Goal: Task Accomplishment & Management: Use online tool/utility

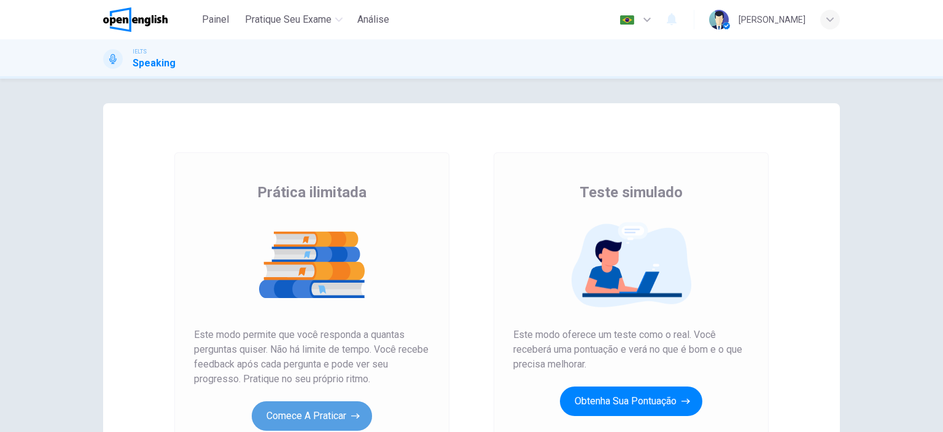
click at [325, 412] on button "Comece a praticar" at bounding box center [312, 415] width 120 height 29
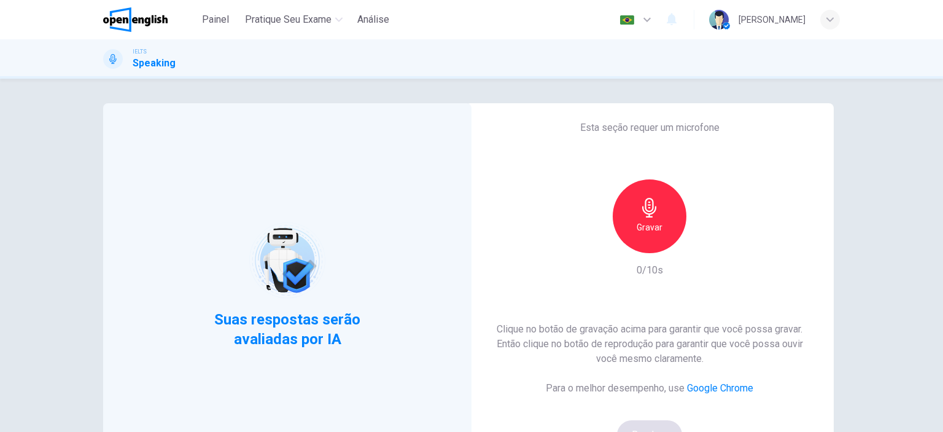
click at [653, 230] on h6 "Gravar" at bounding box center [650, 227] width 26 height 15
click at [653, 230] on h6 "Parar" at bounding box center [649, 227] width 21 height 15
click at [702, 240] on icon "button" at bounding box center [706, 243] width 12 height 12
click at [641, 422] on button "Bom!" at bounding box center [650, 434] width 66 height 29
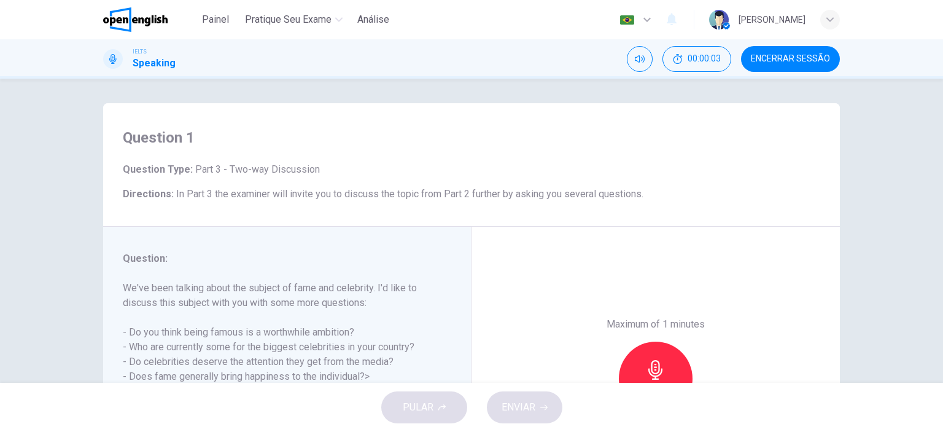
click at [861, 268] on div "Question 1 Question Type : Part 3 - Two-way Discussion Directions : In Part 3 t…" at bounding box center [471, 231] width 943 height 304
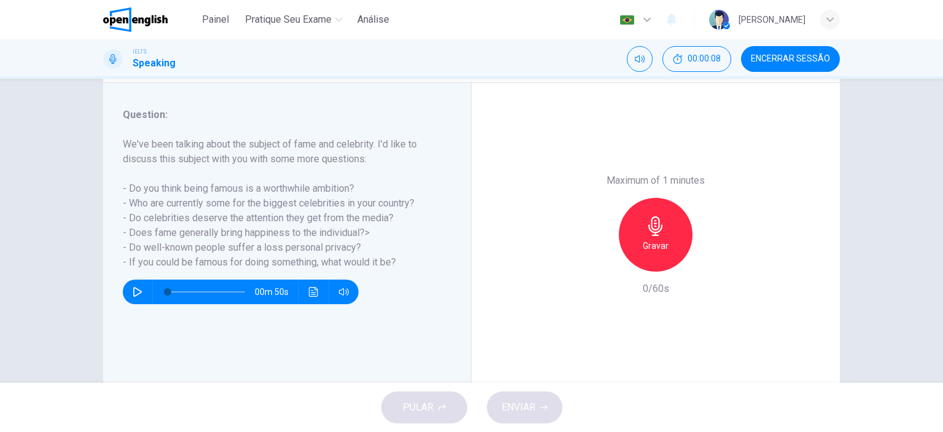
scroll to position [147, 0]
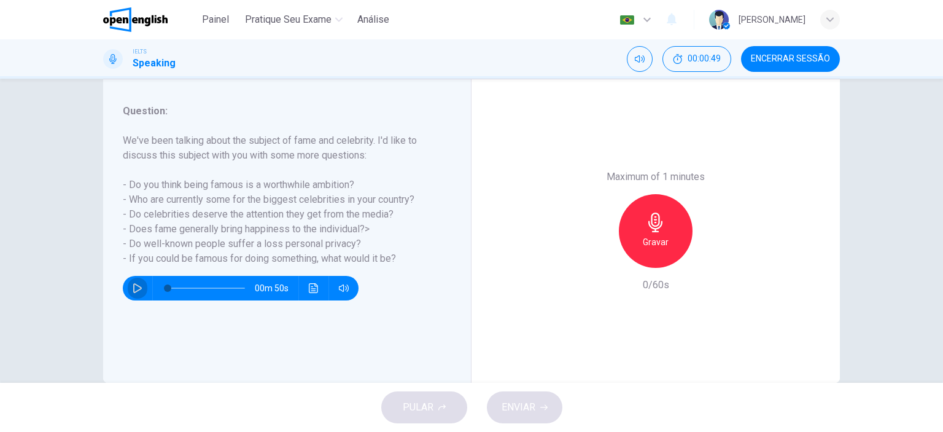
click at [137, 283] on icon "button" at bounding box center [138, 288] width 10 height 10
type input "*"
click at [649, 235] on h6 "Gravar" at bounding box center [656, 242] width 26 height 15
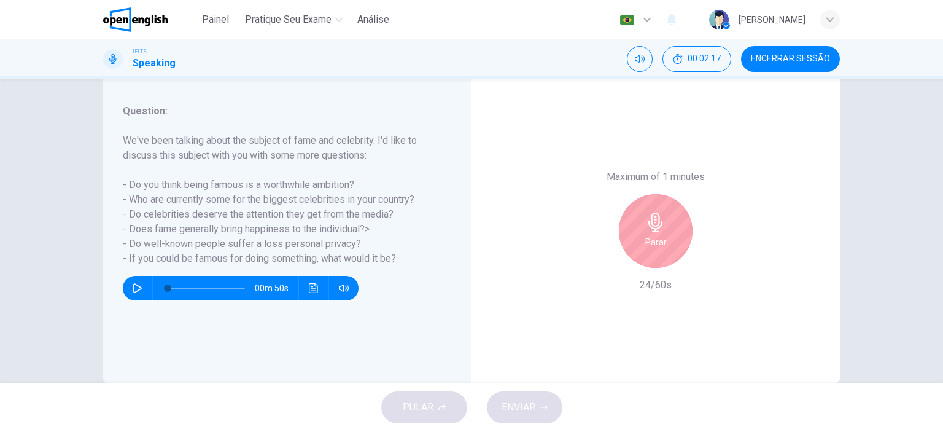
click at [663, 238] on div "Parar" at bounding box center [656, 231] width 74 height 74
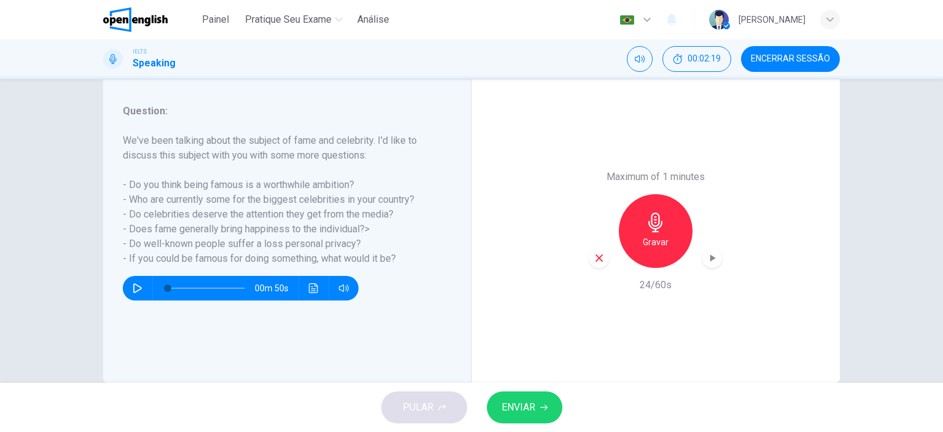
click at [596, 260] on icon "button" at bounding box center [599, 257] width 11 height 11
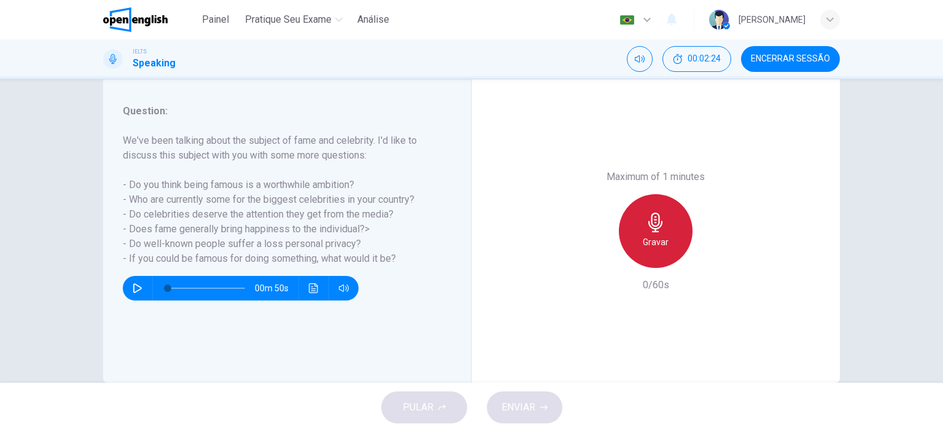
click at [665, 233] on div "Gravar" at bounding box center [656, 231] width 74 height 74
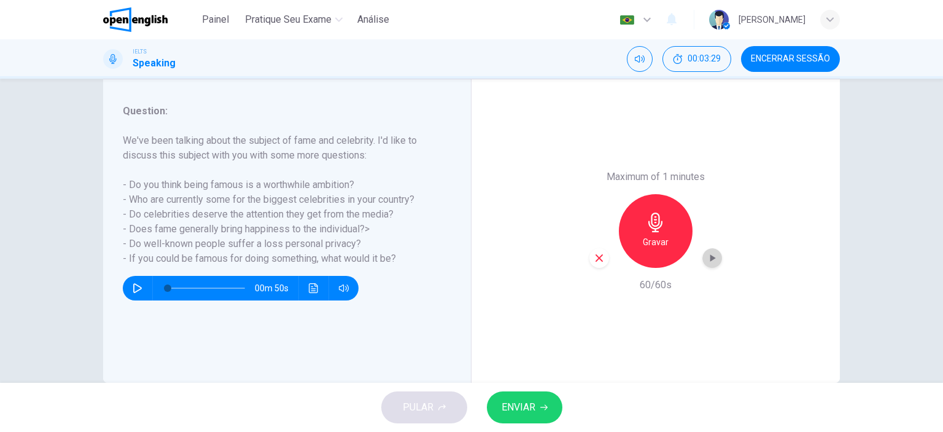
click at [710, 257] on icon "button" at bounding box center [713, 257] width 6 height 7
click at [594, 260] on icon "button" at bounding box center [599, 257] width 11 height 11
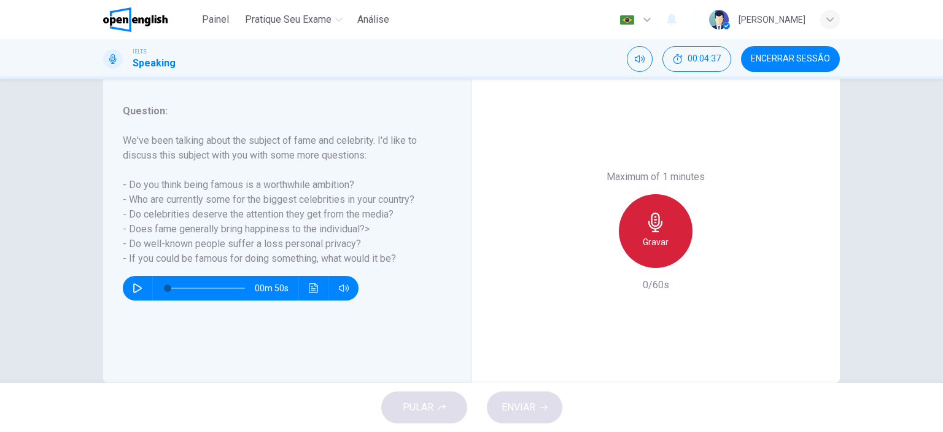
click at [656, 235] on h6 "Gravar" at bounding box center [656, 242] width 26 height 15
click at [656, 235] on h6 "Parar" at bounding box center [655, 242] width 21 height 15
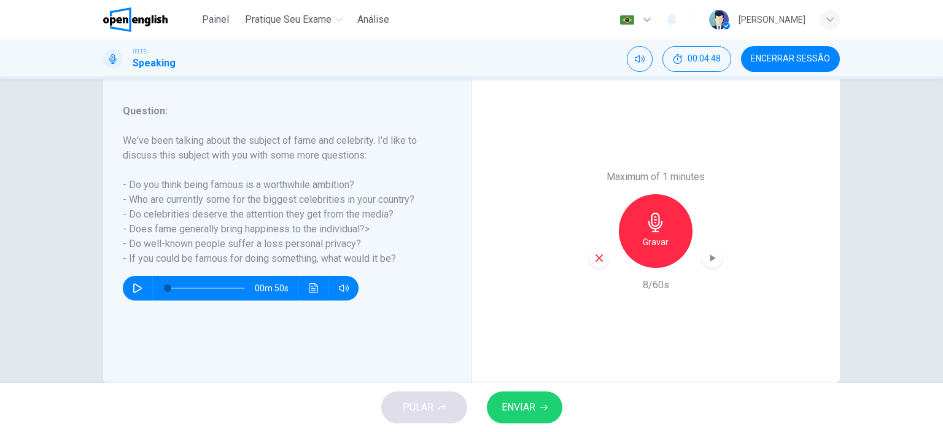
click at [597, 254] on icon "button" at bounding box center [599, 257] width 11 height 11
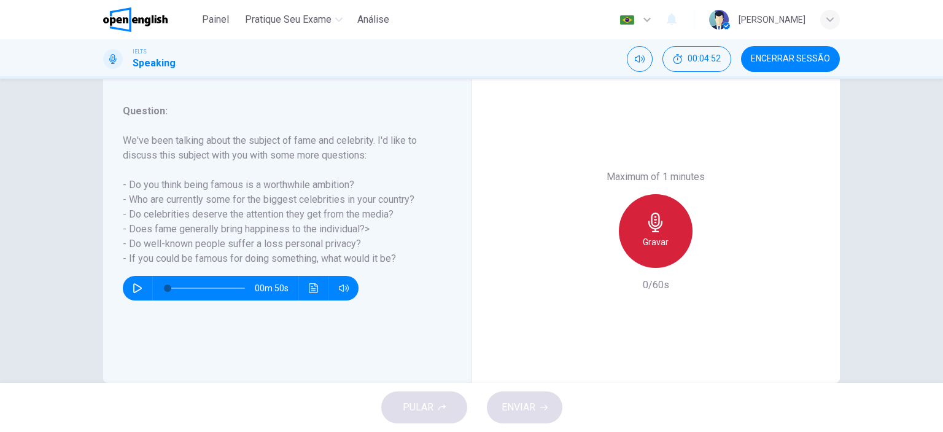
click at [666, 237] on div "Gravar" at bounding box center [656, 231] width 74 height 74
click at [651, 236] on h6 "Gravar" at bounding box center [656, 242] width 26 height 15
click at [651, 236] on h6 "Parar" at bounding box center [655, 242] width 21 height 15
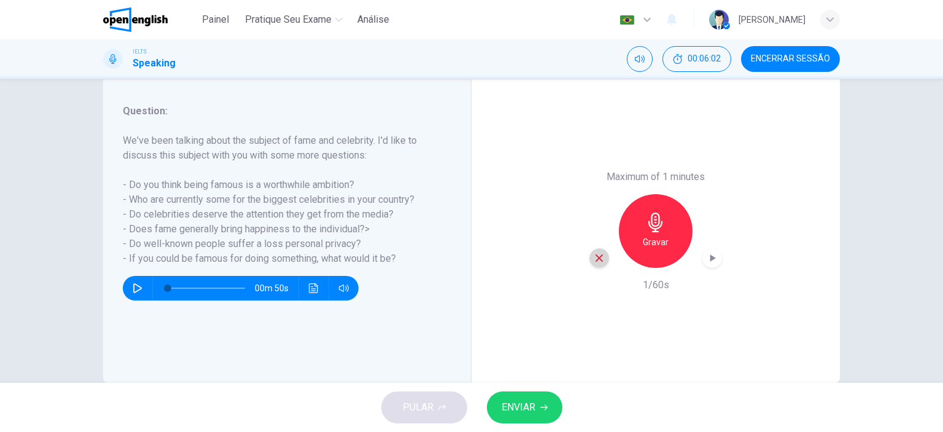
click at [594, 256] on icon "button" at bounding box center [599, 257] width 11 height 11
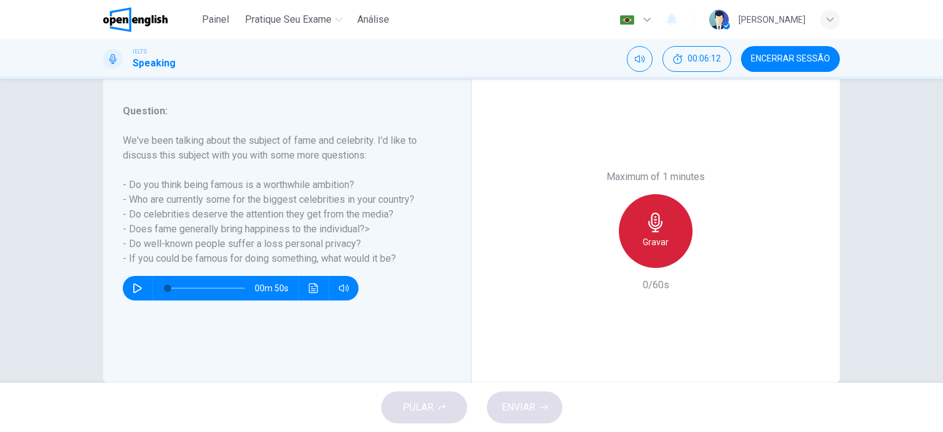
click at [648, 227] on icon "button" at bounding box center [655, 222] width 14 height 20
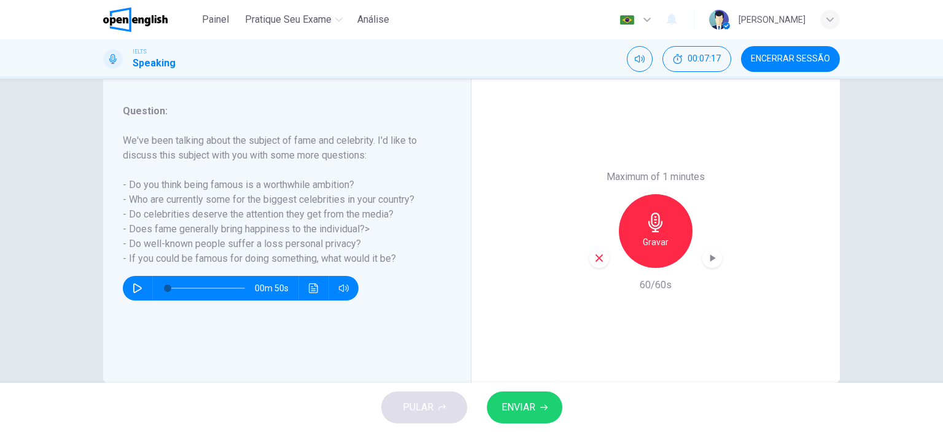
click at [524, 404] on span "ENVIAR" at bounding box center [519, 406] width 34 height 17
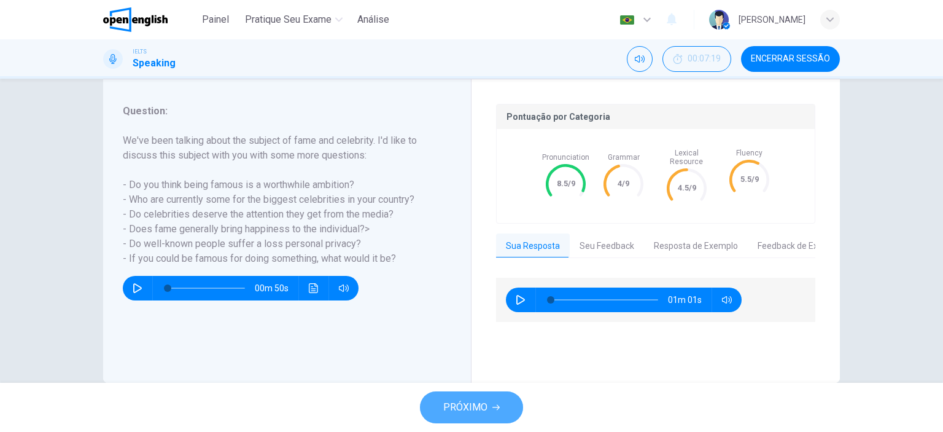
click at [485, 410] on span "PRÓXIMO" at bounding box center [465, 406] width 44 height 17
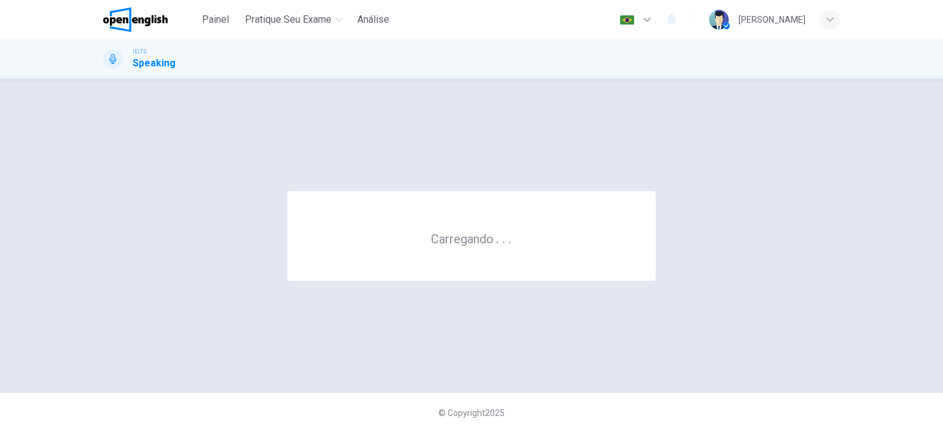
scroll to position [0, 0]
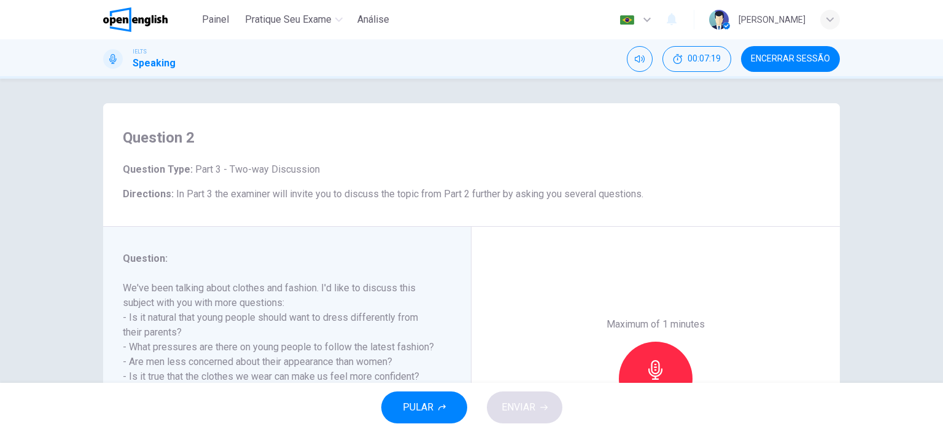
click at [806, 275] on div "Maximum of 1 minutes Gravar 0/60s" at bounding box center [656, 378] width 368 height 303
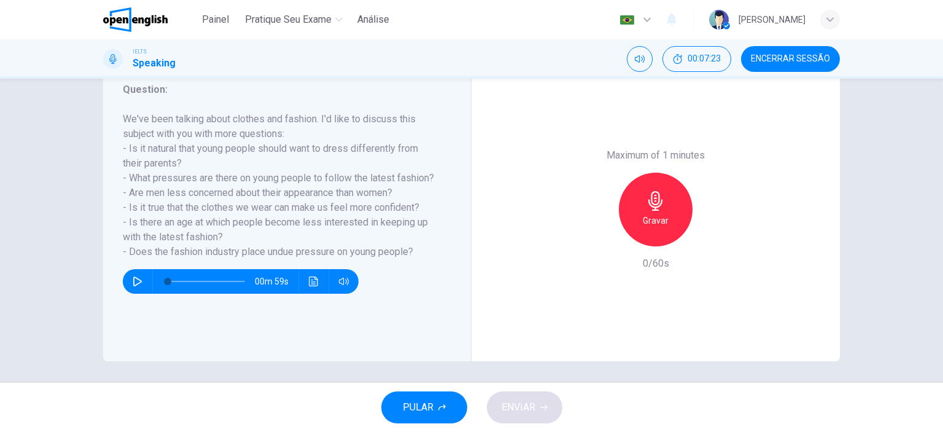
scroll to position [172, 0]
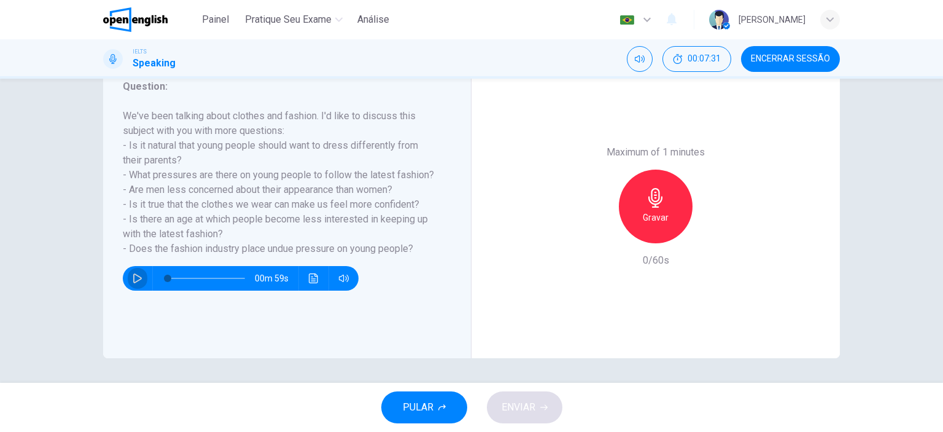
click at [133, 274] on icon "button" at bounding box center [137, 278] width 9 height 10
type input "*"
click at [643, 211] on h6 "Gravar" at bounding box center [656, 217] width 26 height 15
click at [596, 232] on icon "button" at bounding box center [599, 233] width 7 height 7
click at [643, 211] on h6 "Gravar" at bounding box center [656, 217] width 26 height 15
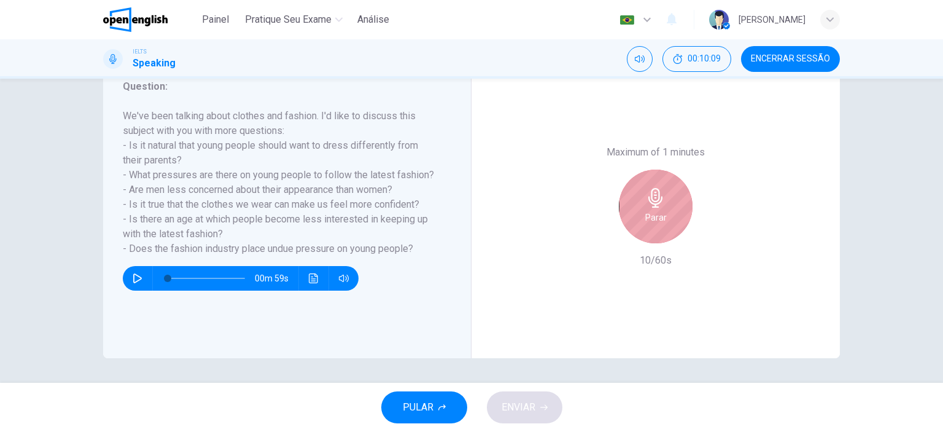
click at [645, 211] on h6 "Parar" at bounding box center [655, 217] width 21 height 15
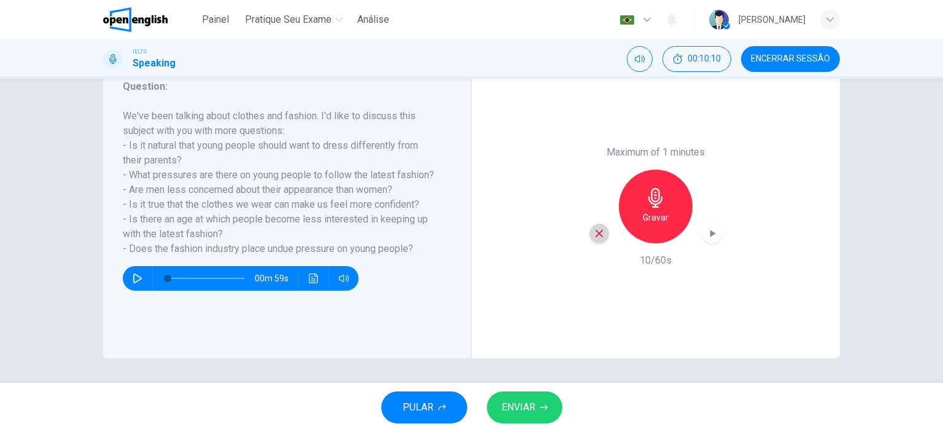
click at [594, 240] on div "button" at bounding box center [599, 233] width 20 height 20
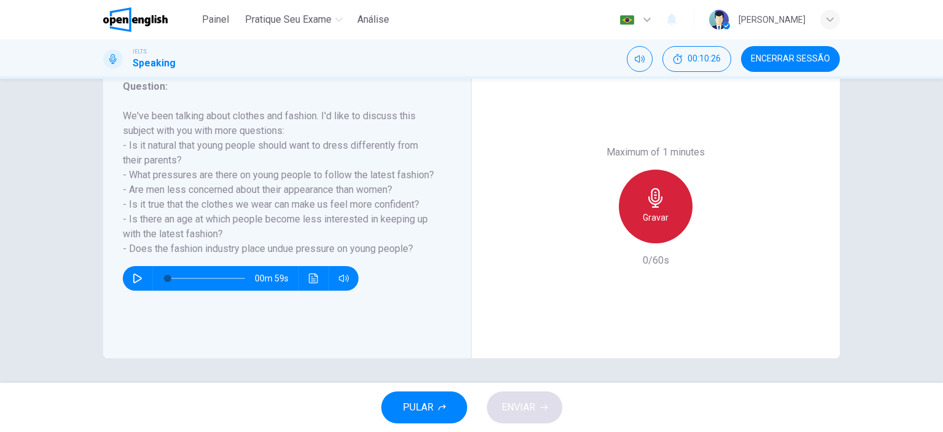
click at [672, 216] on div "Gravar" at bounding box center [656, 206] width 74 height 74
click at [631, 198] on div "Parar" at bounding box center [656, 206] width 74 height 74
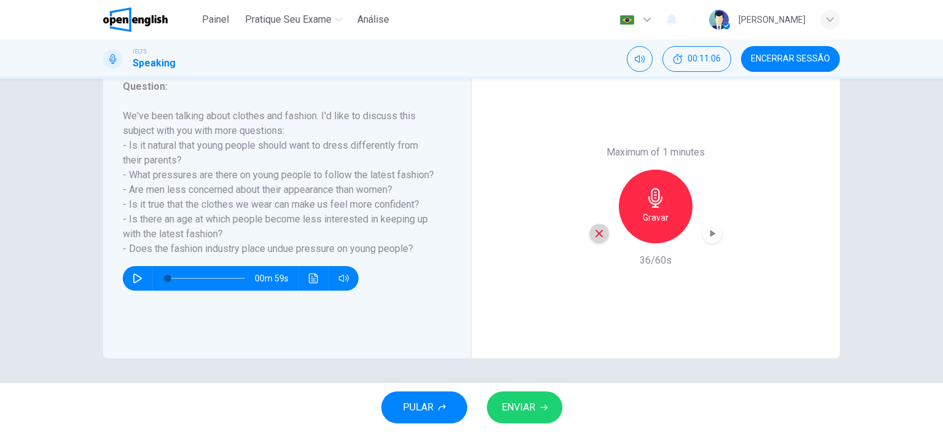
click at [589, 233] on div "button" at bounding box center [599, 233] width 20 height 20
click at [656, 217] on h6 "Gravar" at bounding box center [656, 217] width 26 height 15
click at [643, 219] on h6 "Gravar" at bounding box center [656, 217] width 26 height 15
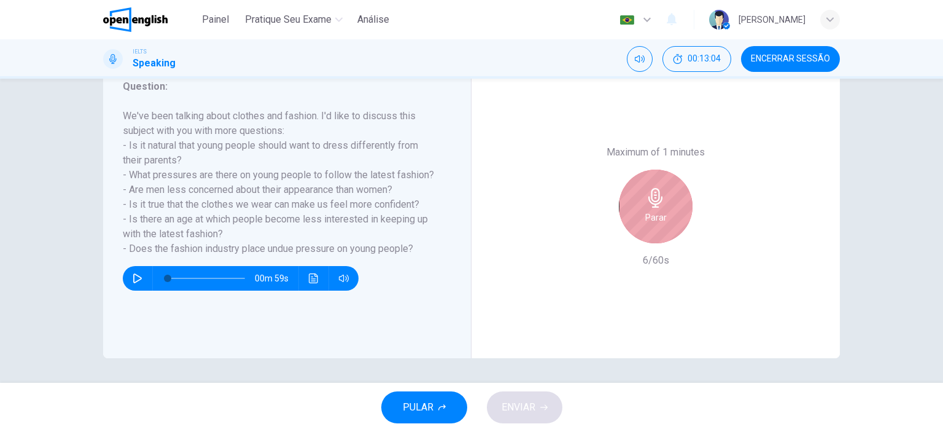
click at [645, 219] on h6 "Parar" at bounding box center [655, 217] width 21 height 15
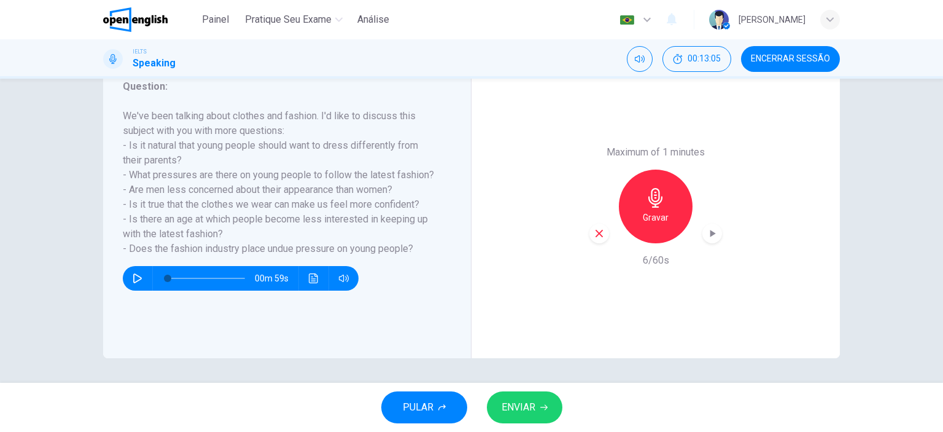
click at [596, 235] on icon "button" at bounding box center [599, 233] width 11 height 11
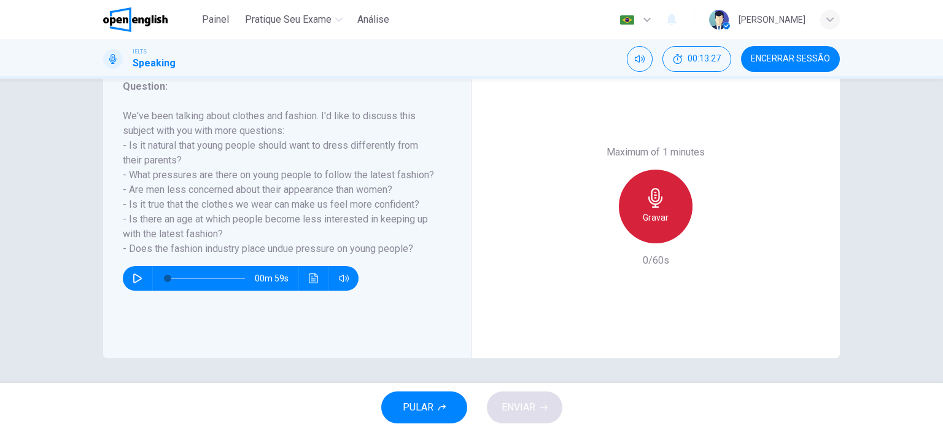
click at [643, 216] on h6 "Gravar" at bounding box center [656, 217] width 26 height 15
click at [632, 217] on div "Parar" at bounding box center [656, 206] width 74 height 74
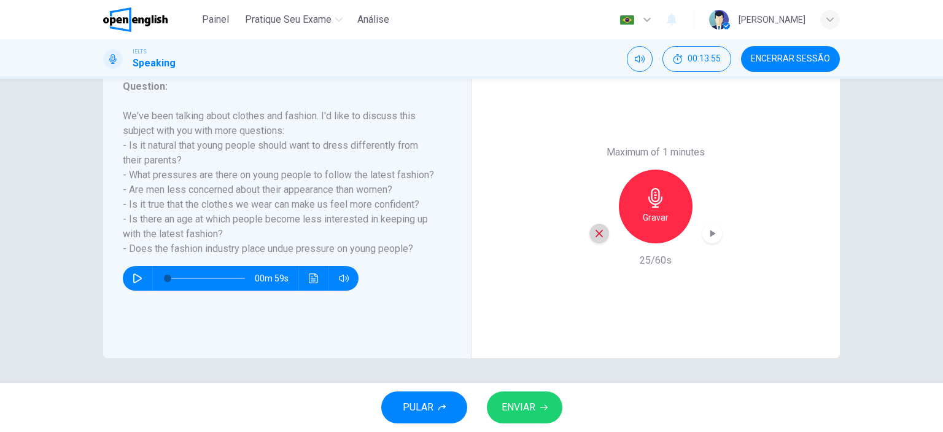
click at [596, 233] on icon "button" at bounding box center [599, 233] width 7 height 7
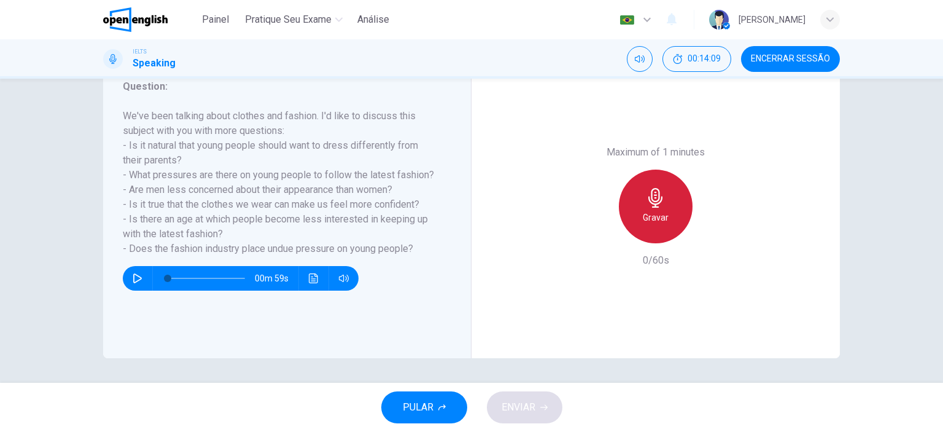
click at [643, 213] on h6 "Gravar" at bounding box center [656, 217] width 26 height 15
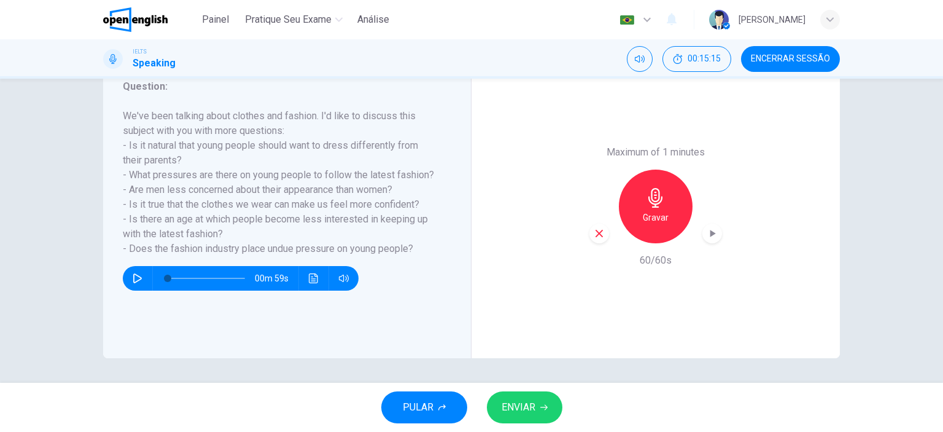
click at [541, 406] on icon "button" at bounding box center [543, 406] width 7 height 7
